Goal: Task Accomplishment & Management: Manage account settings

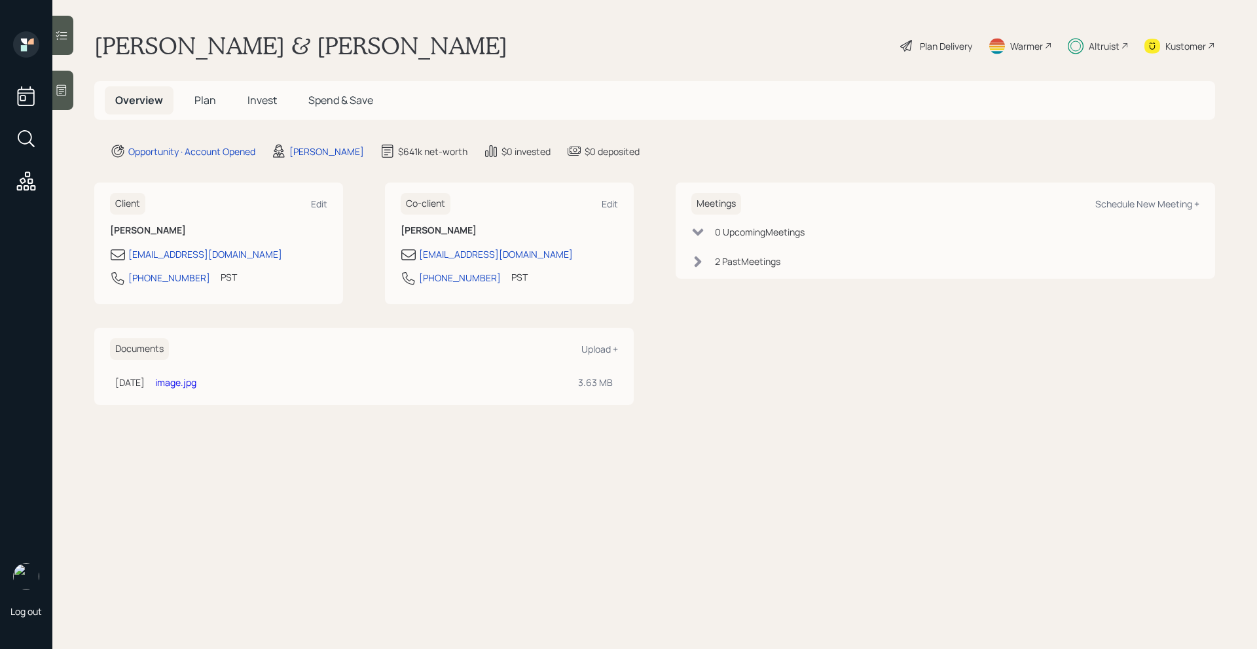
click at [198, 107] on h5 "Plan" at bounding box center [205, 100] width 43 height 28
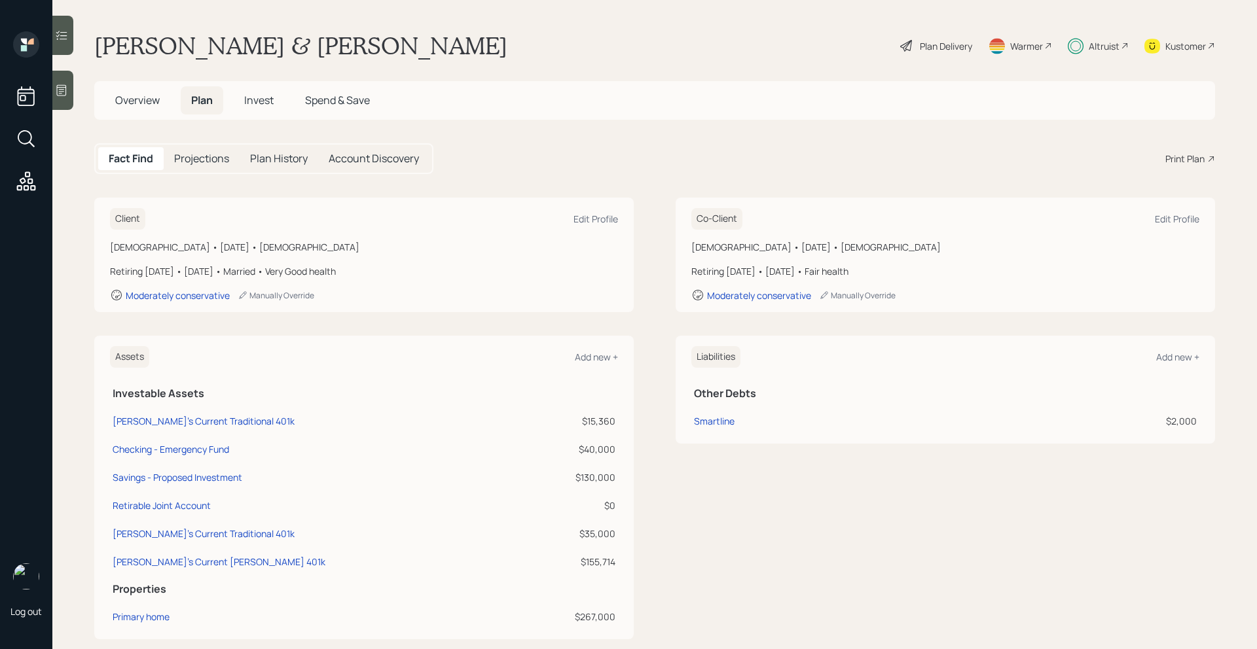
click at [149, 107] on h5 "Overview" at bounding box center [137, 100] width 65 height 28
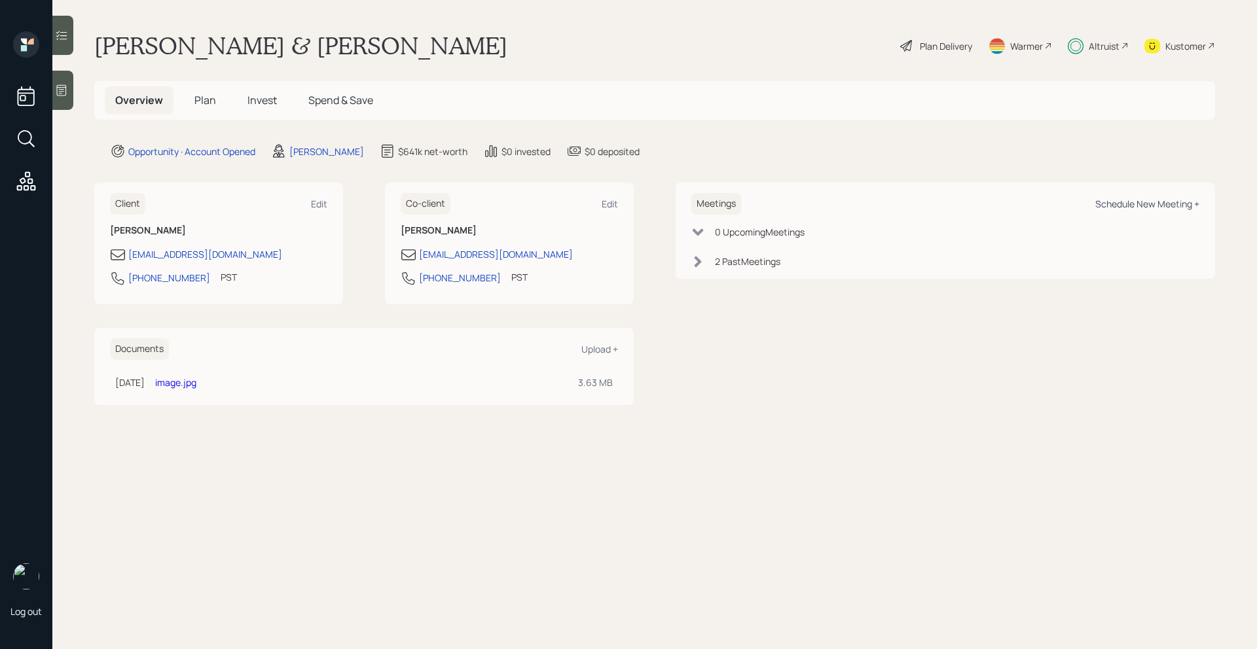
click at [1121, 205] on div "Schedule New Meeting +" at bounding box center [1147, 204] width 104 height 12
select select "bffa7908-1b2a-4c79-9bb6-f0ec9aed22d3"
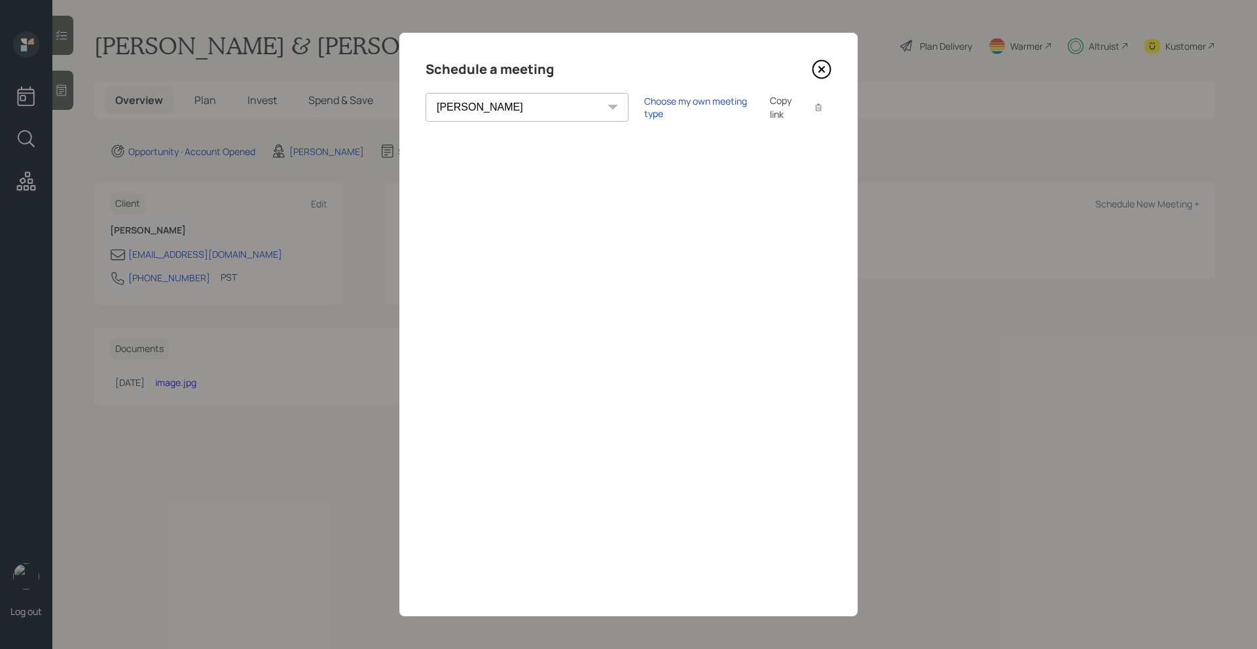
click at [822, 72] on icon at bounding box center [822, 70] width 20 height 20
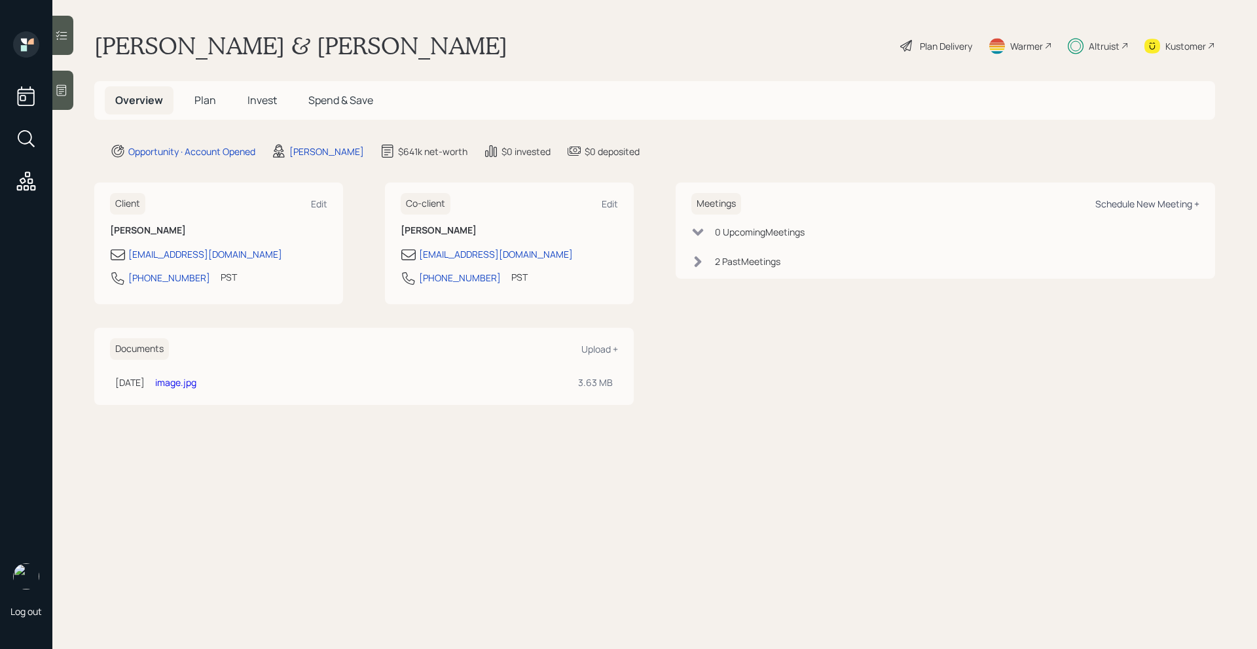
click at [1106, 203] on div "Schedule New Meeting +" at bounding box center [1147, 204] width 104 height 12
select select "bffa7908-1b2a-4c79-9bb6-f0ec9aed22d3"
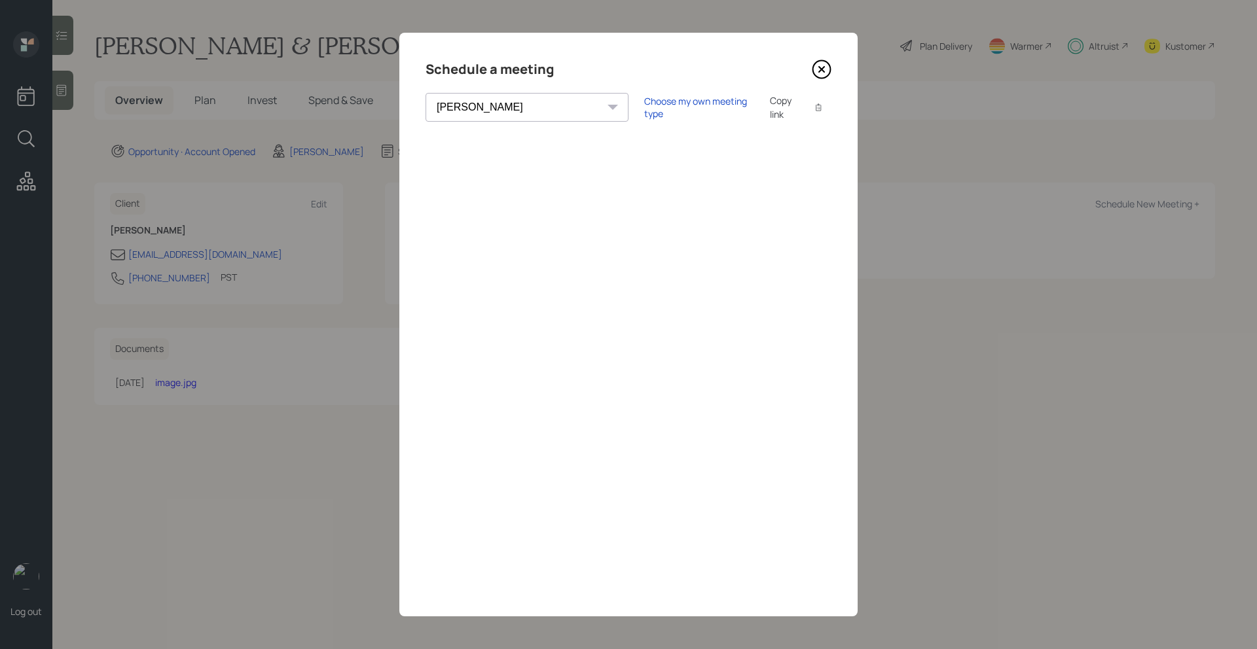
click at [770, 110] on div "Copy link" at bounding box center [785, 107] width 30 height 27
click at [824, 69] on icon at bounding box center [822, 70] width 20 height 20
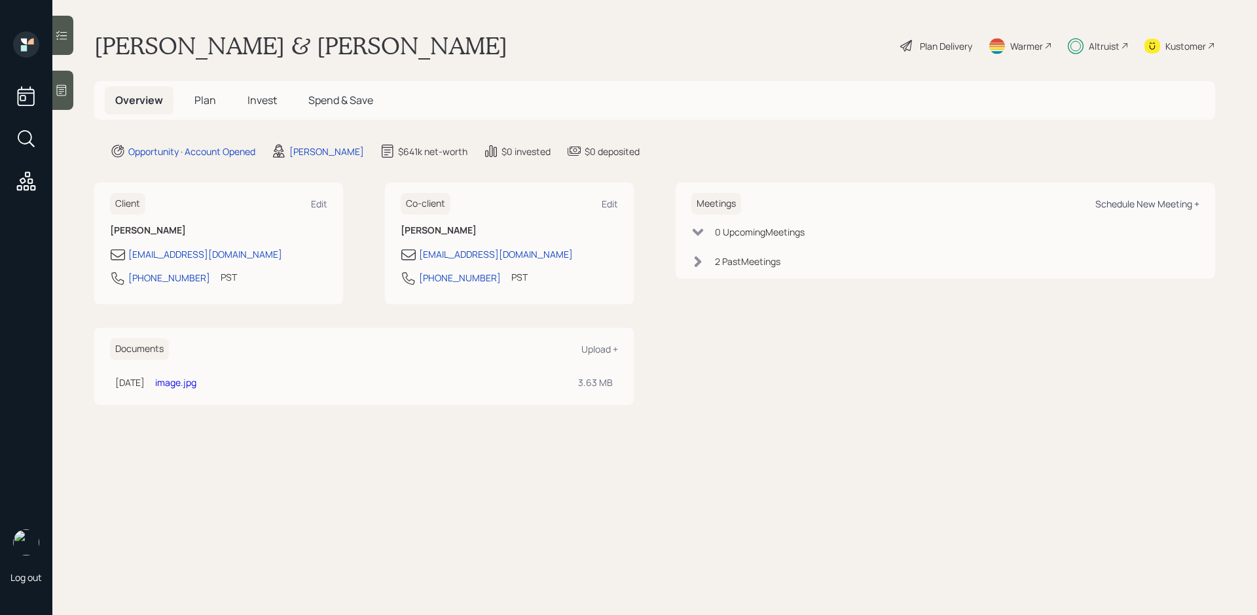
click at [1143, 207] on div "Schedule New Meeting +" at bounding box center [1147, 204] width 104 height 12
select select "bffa7908-1b2a-4c79-9bb6-f0ec9aed22d3"
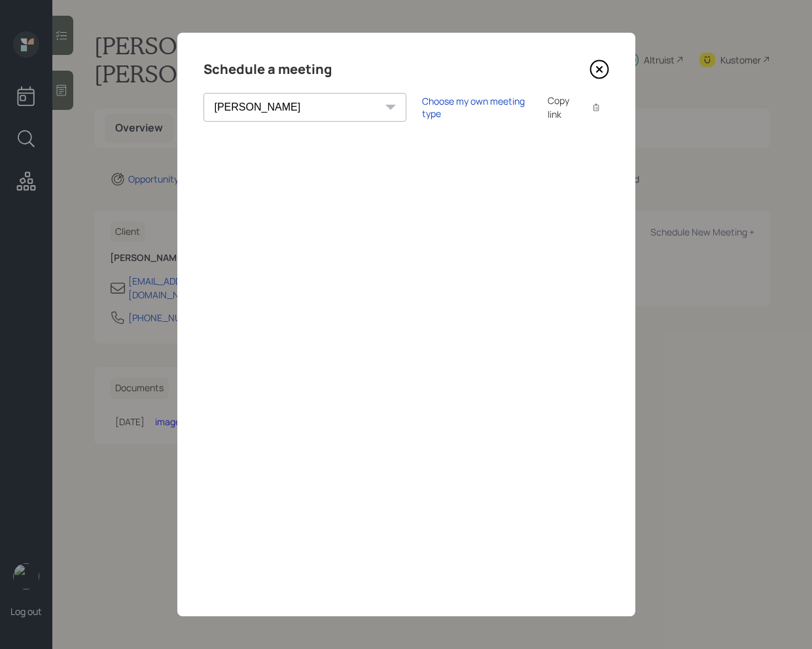
click at [601, 68] on icon at bounding box center [600, 70] width 20 height 20
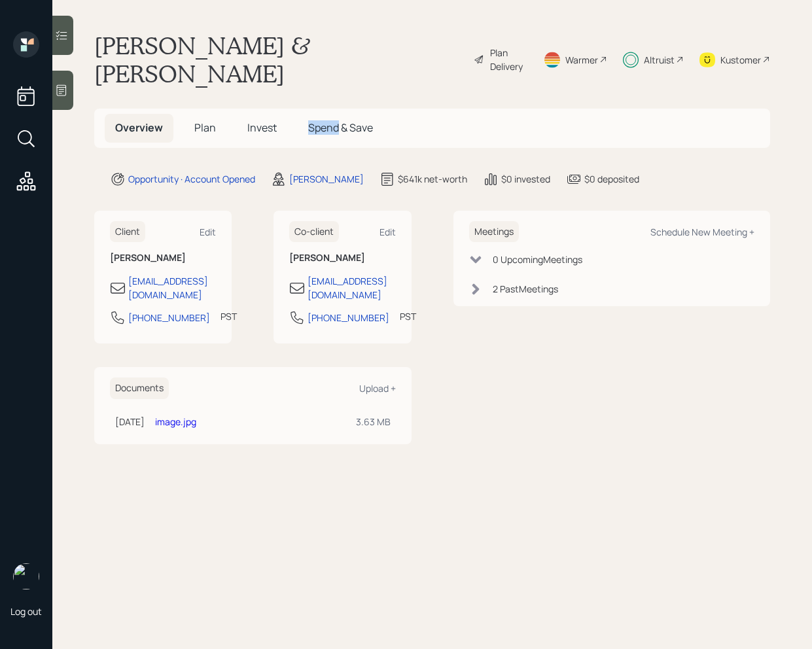
click at [601, 68] on main "[PERSON_NAME] & [PERSON_NAME] Plan Delivery Warmer Altruist Kustomer Overview P…" at bounding box center [432, 324] width 760 height 649
click at [712, 226] on div "Schedule New Meeting +" at bounding box center [703, 232] width 104 height 12
click at [712, 205] on main "[PERSON_NAME] & [PERSON_NAME] Plan Delivery Warmer Altruist Kustomer Overview P…" at bounding box center [432, 324] width 760 height 649
select select "bffa7908-1b2a-4c79-9bb6-f0ec9aed22d3"
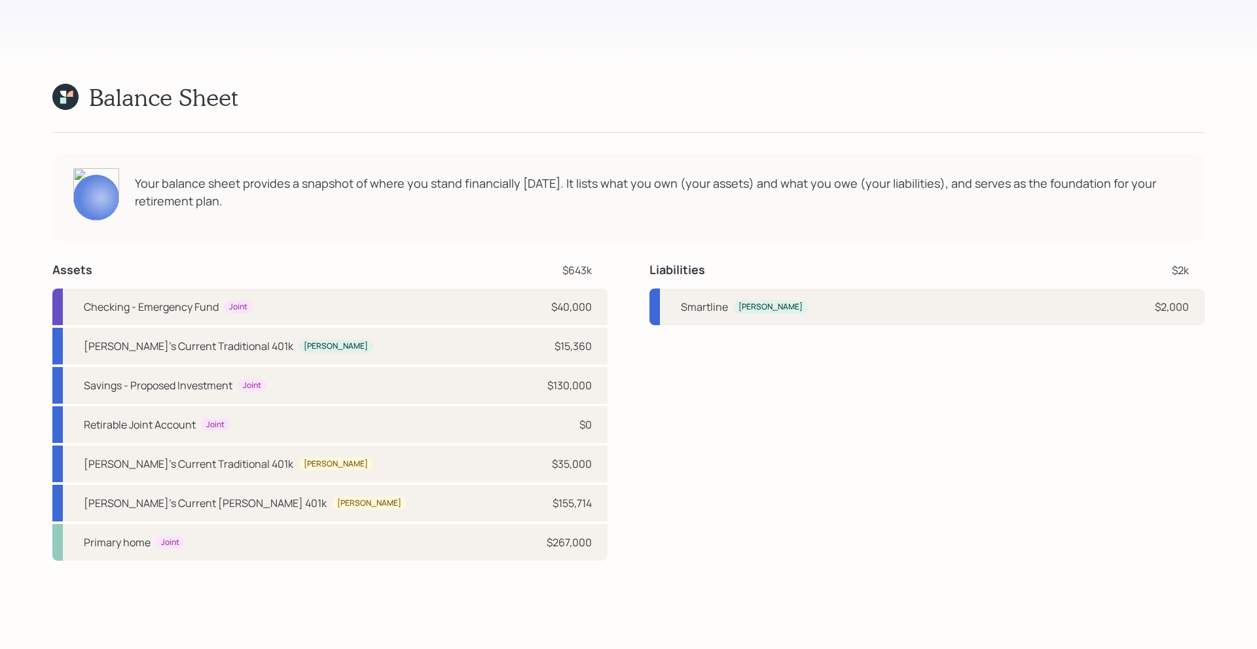
scroll to position [4001, 0]
click at [812, 371] on div "Liabilities $2k Smartline Tina $2,000" at bounding box center [926, 411] width 555 height 299
click at [526, 82] on div "Balance Sheet Tina Larry Your balance sheet provides a snapshot of where you st…" at bounding box center [628, 321] width 1152 height 478
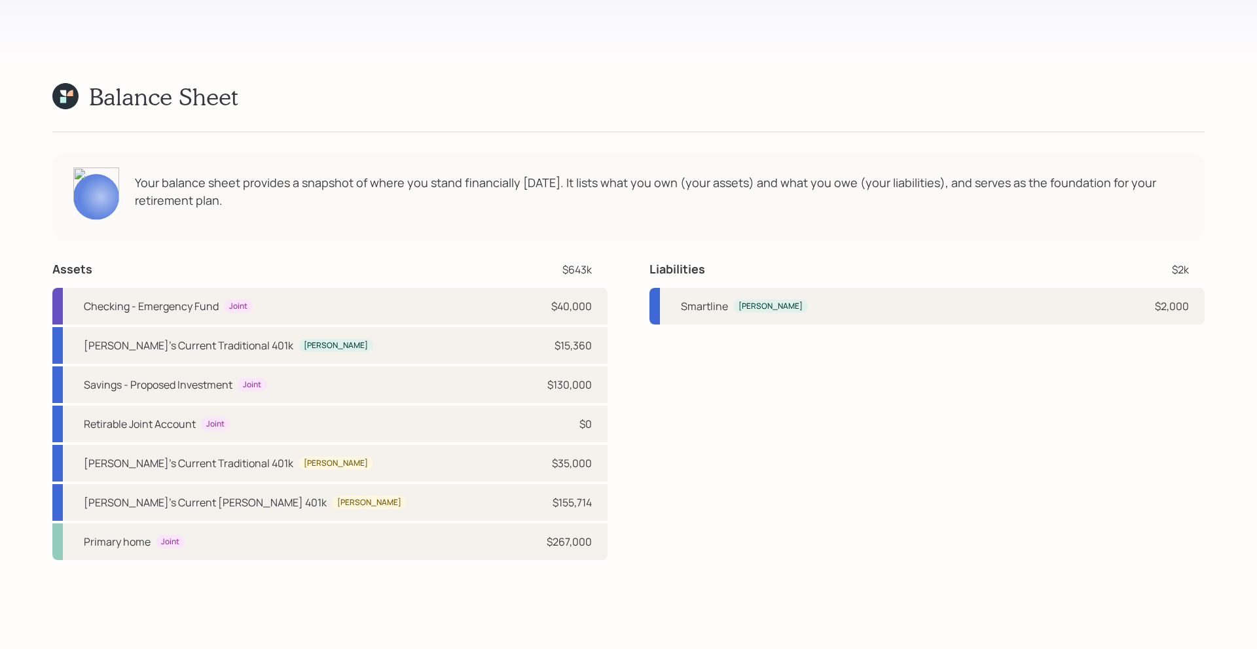
click at [526, 82] on div "Balance Sheet Tina Larry Your balance sheet provides a snapshot of where you st…" at bounding box center [628, 321] width 1152 height 478
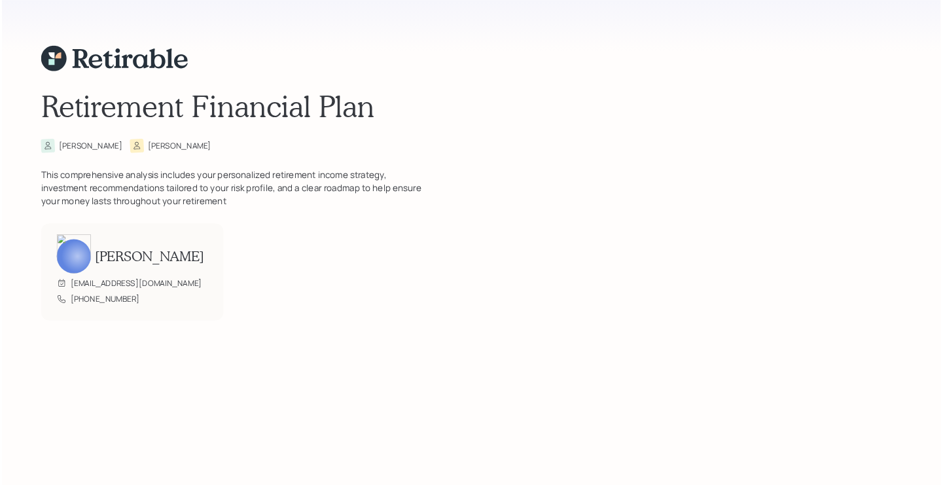
scroll to position [0, 0]
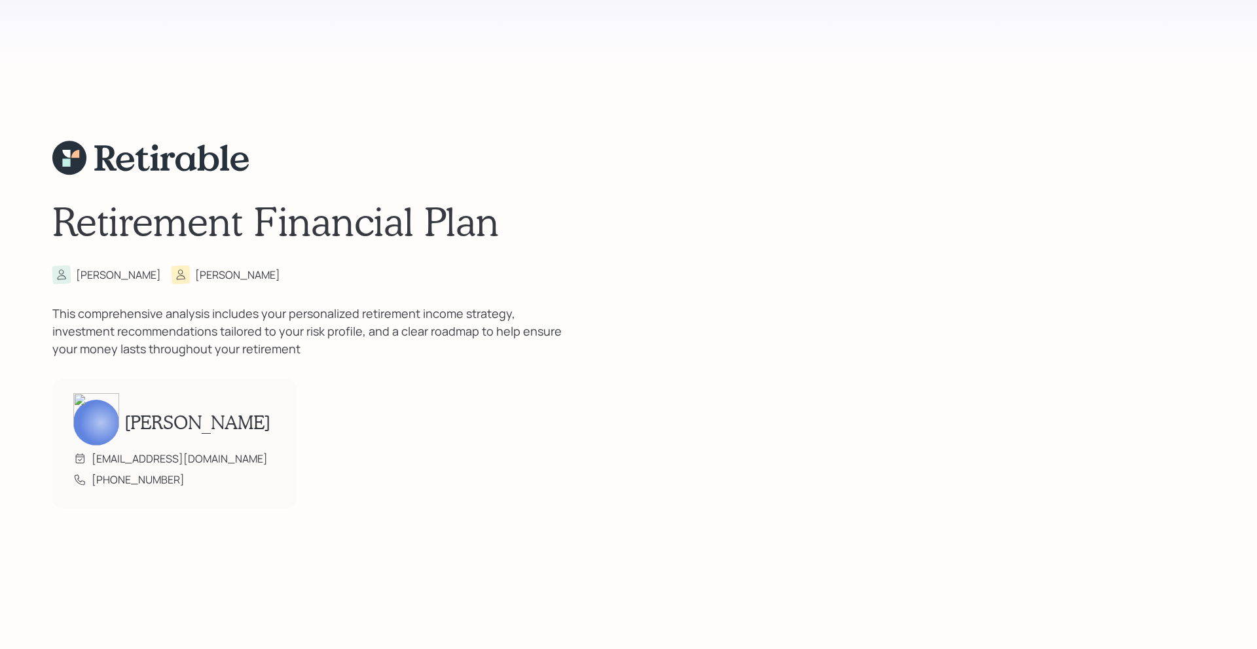
click at [572, 335] on div "This comprehensive analysis includes your personalized retirement income strate…" at bounding box center [314, 331] width 524 height 53
